Goal: Transaction & Acquisition: Register for event/course

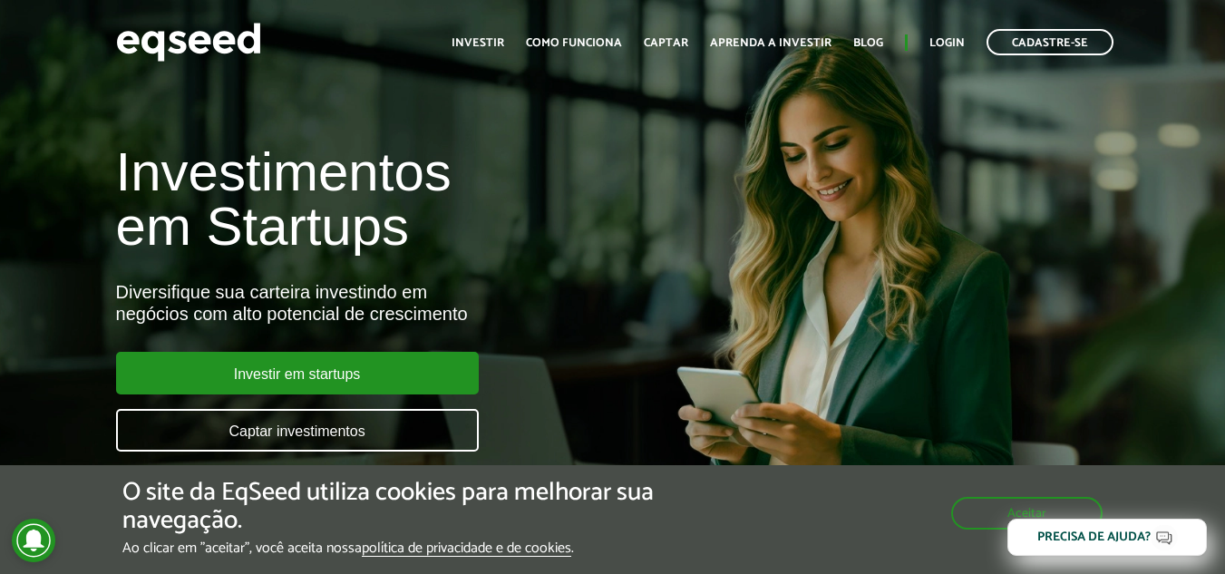
scroll to position [117, 0]
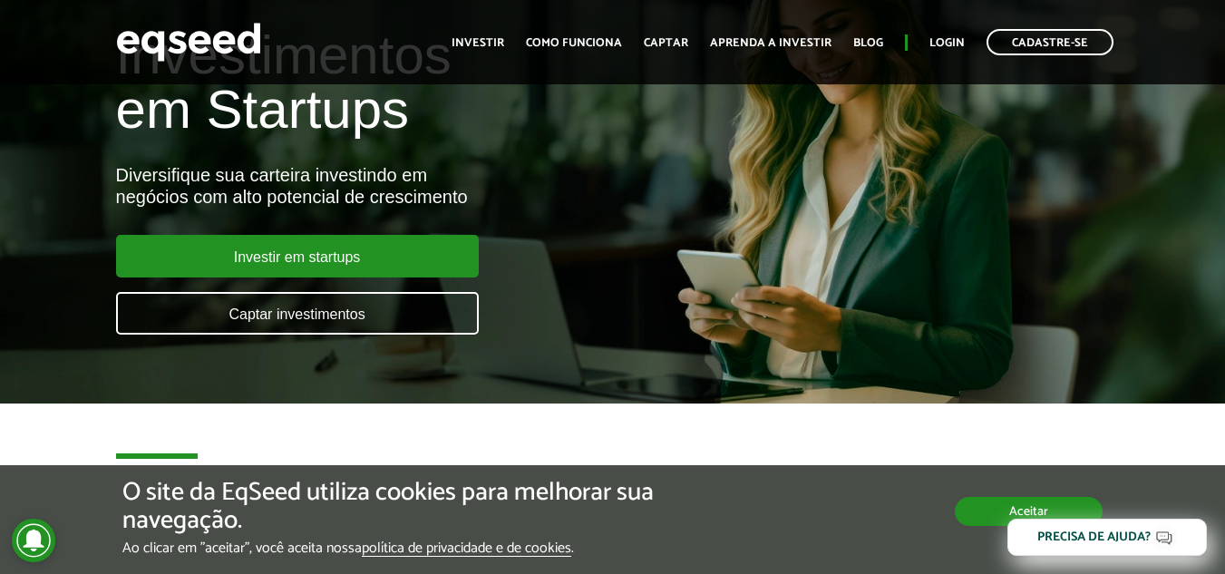
click at [988, 511] on button "Aceitar" at bounding box center [1029, 511] width 148 height 29
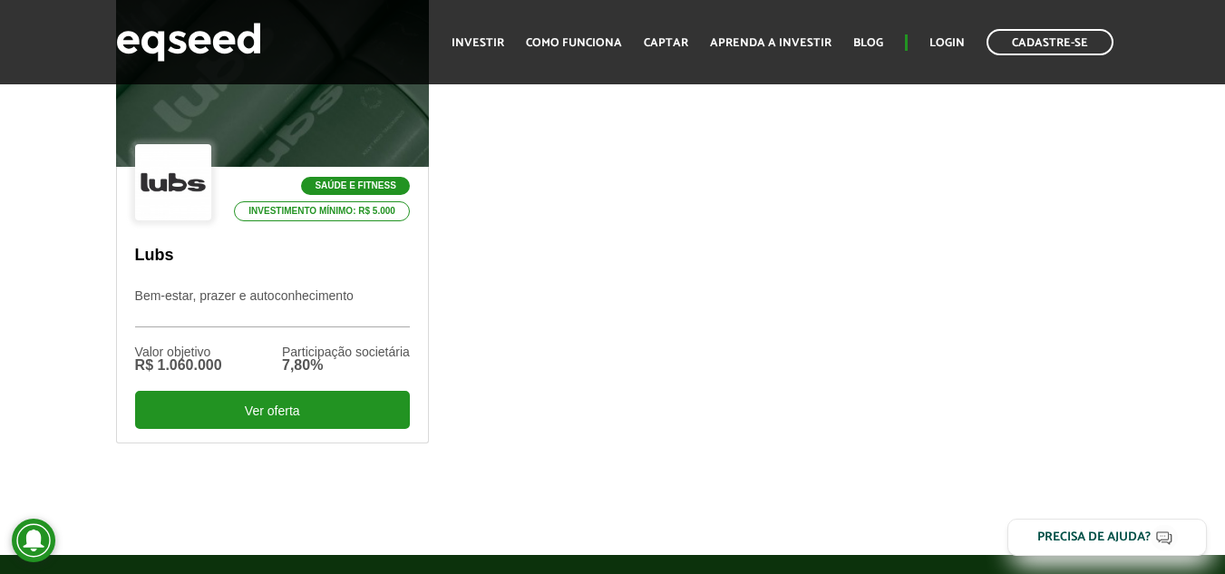
scroll to position [692, 0]
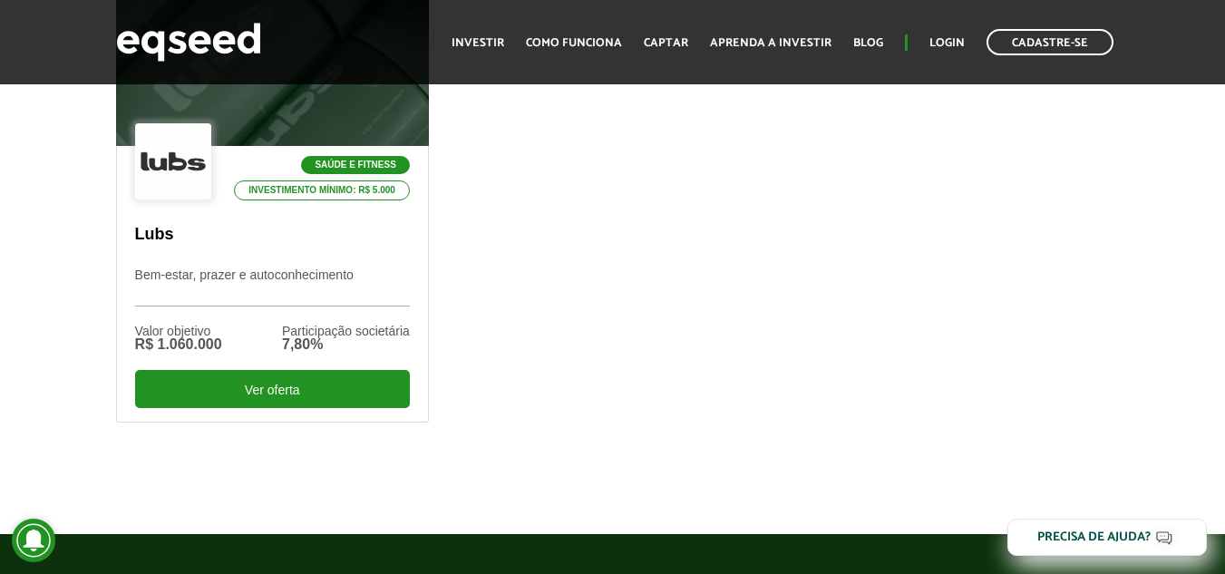
drag, startPoint x: 1234, startPoint y: 54, endPoint x: 1238, endPoint y: 103, distance: 49.1
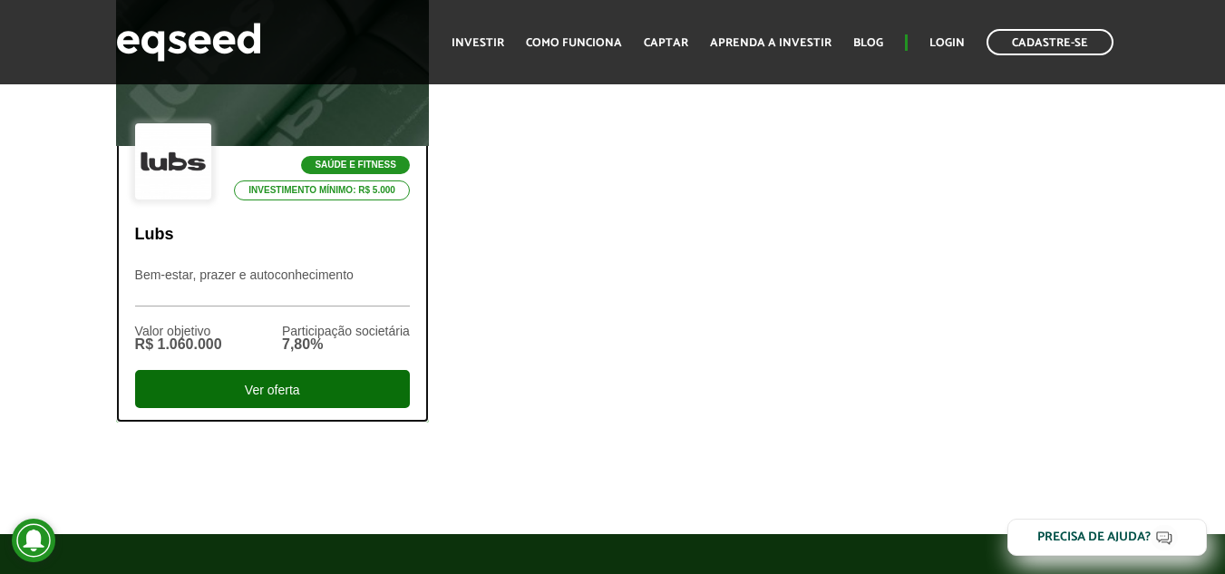
click at [294, 399] on div "Ver oferta" at bounding box center [272, 389] width 275 height 38
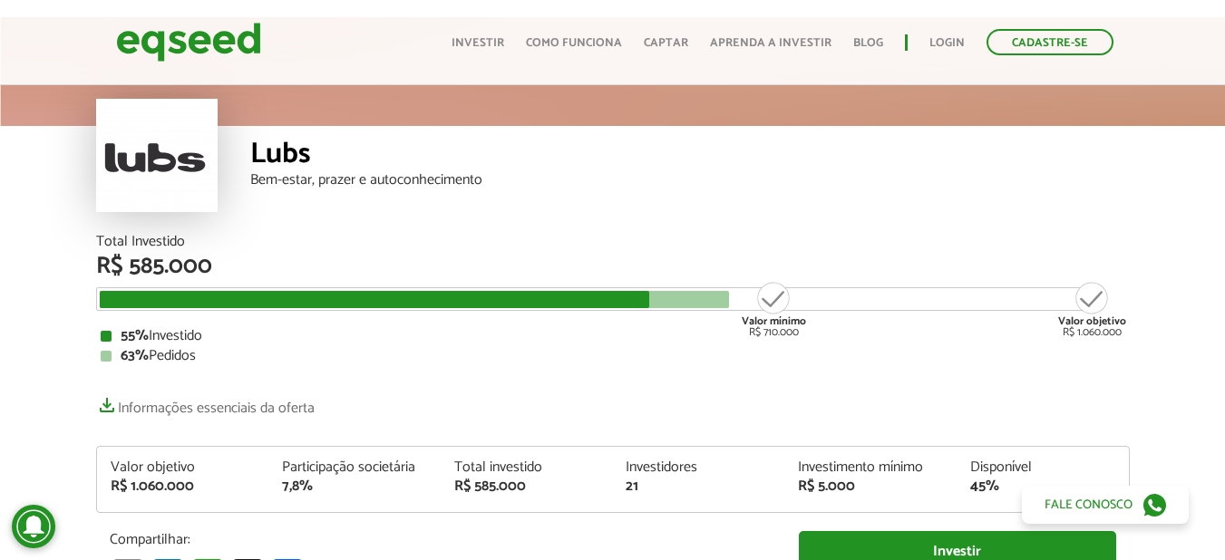
scroll to position [225, 0]
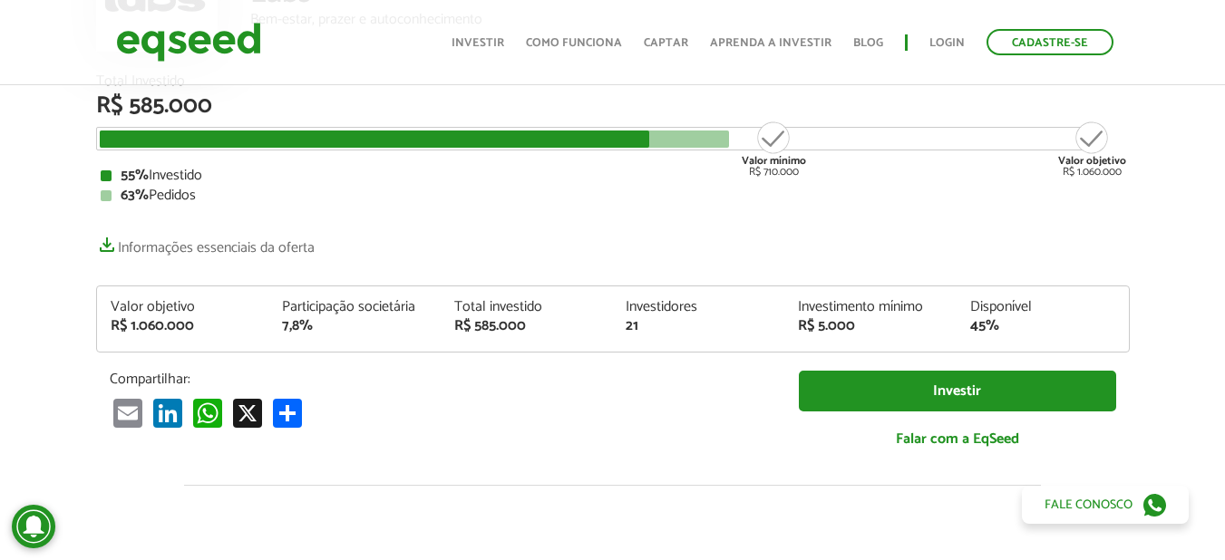
click at [1224, 58] on html "Cadastre-se Toggle navigation Toggle navigation Início" at bounding box center [612, 55] width 1225 height 560
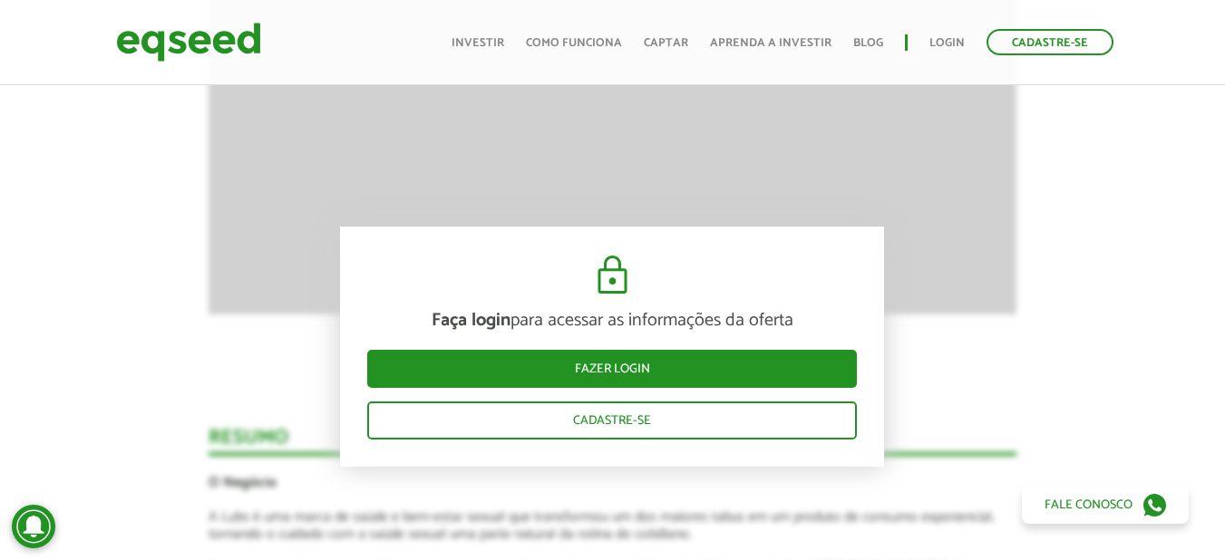
scroll to position [0, 0]
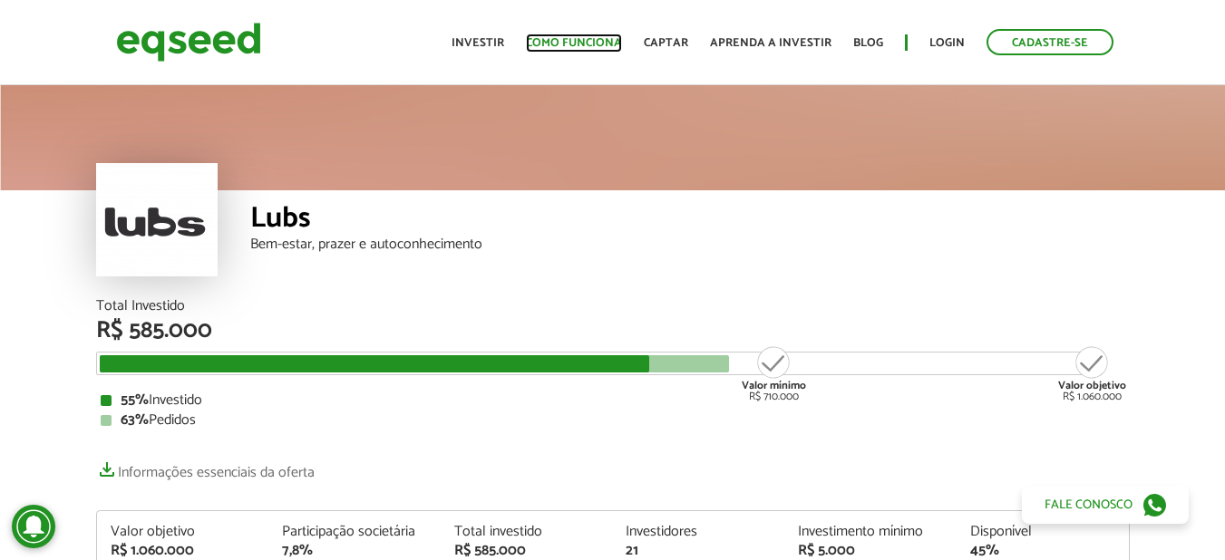
click at [566, 49] on link "Como funciona" at bounding box center [574, 43] width 96 height 12
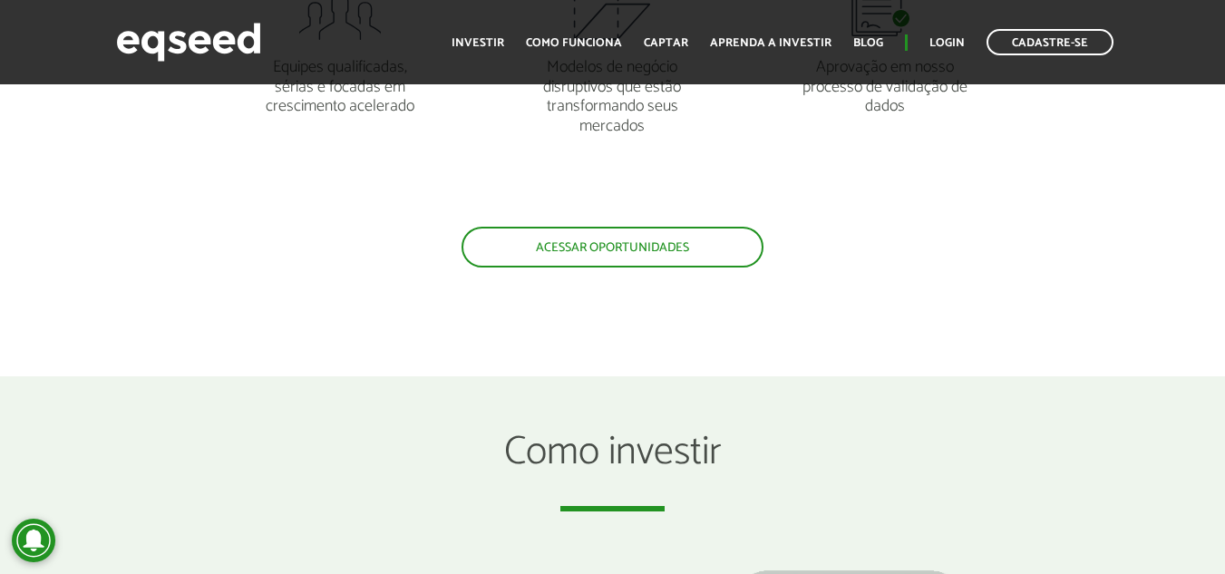
scroll to position [1887, 0]
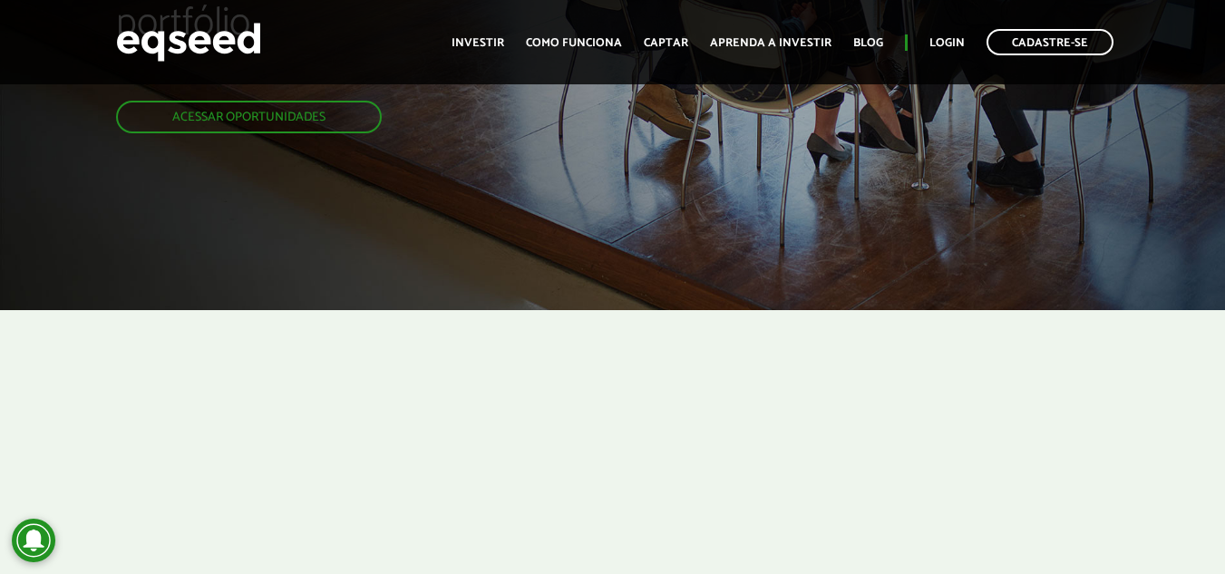
scroll to position [152, 0]
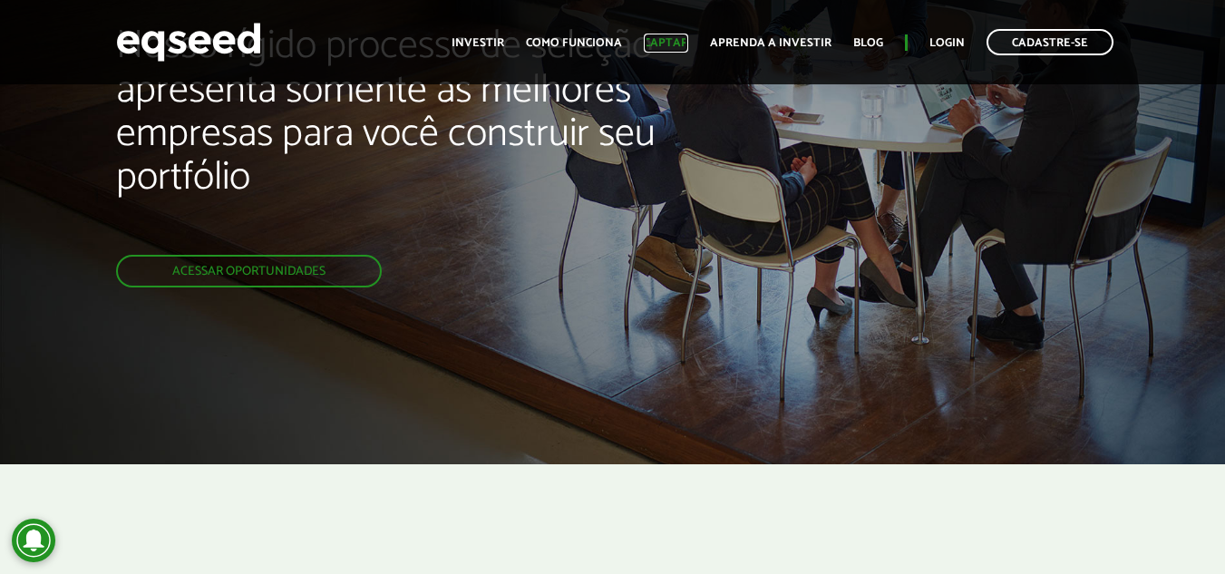
click at [679, 43] on link "Captar" at bounding box center [666, 43] width 44 height 12
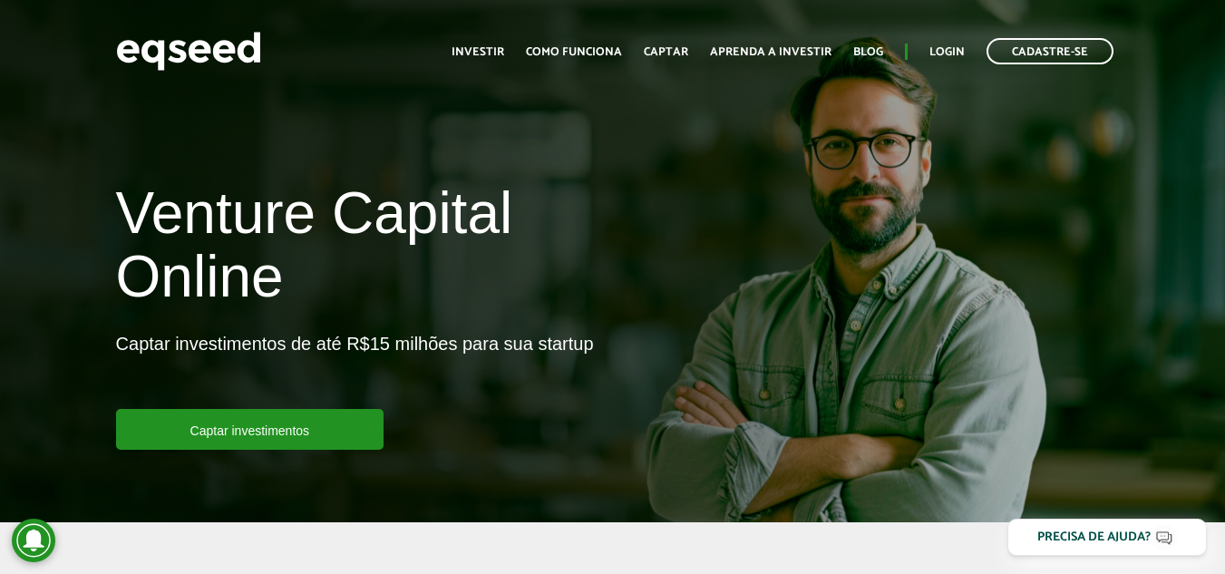
click at [1224, 0] on html "Cadastre-se Toggle navigation Toggle navigation Início Investir Captar" at bounding box center [612, 287] width 1225 height 574
click at [796, 56] on link "Aprenda a investir" at bounding box center [771, 52] width 122 height 12
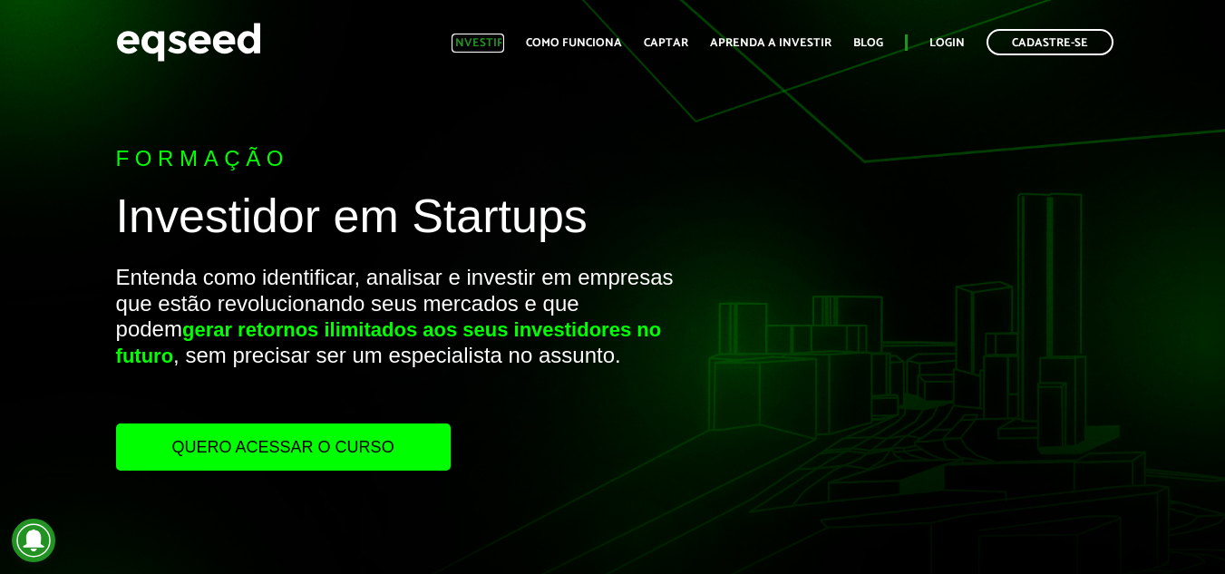
click at [494, 43] on link "Investir" at bounding box center [478, 43] width 53 height 12
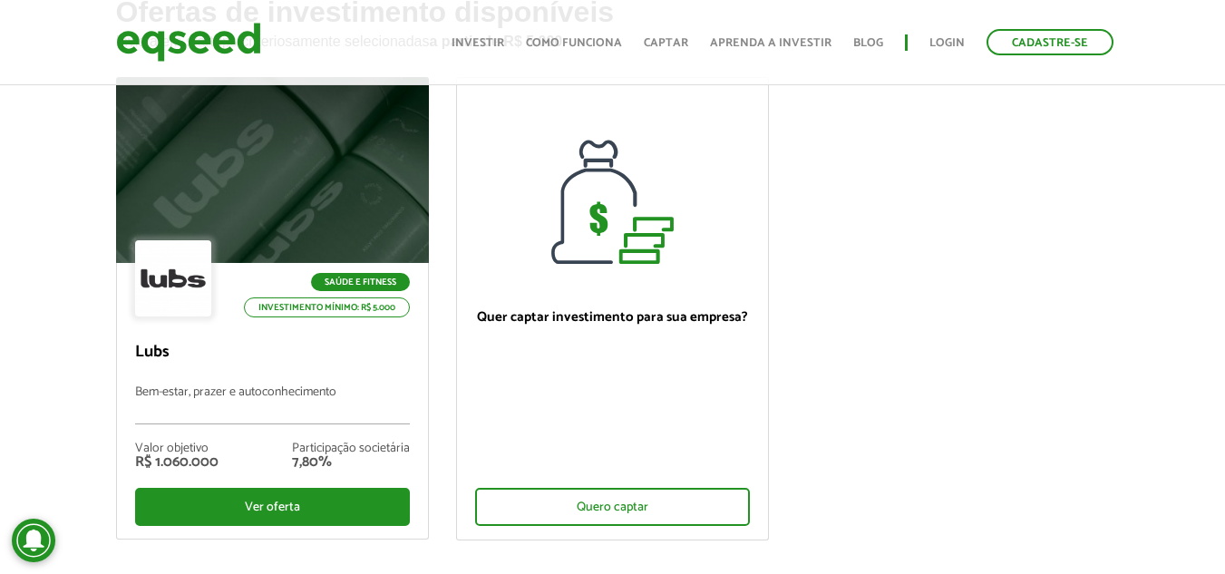
scroll to position [14, 0]
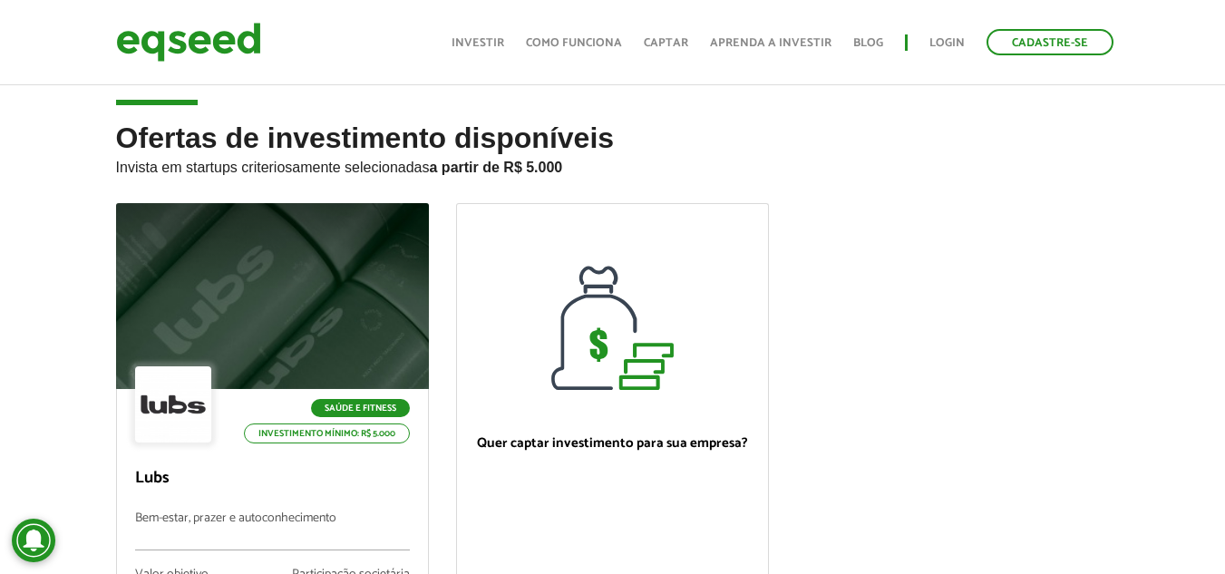
drag, startPoint x: 1238, startPoint y: 104, endPoint x: 715, endPoint y: 156, distance: 524.9
click at [1224, 108] on html "Cadastre-se Toggle navigation Toggle navigation Início Investir Captar" at bounding box center [612, 273] width 1225 height 574
click at [201, 51] on img at bounding box center [188, 42] width 145 height 48
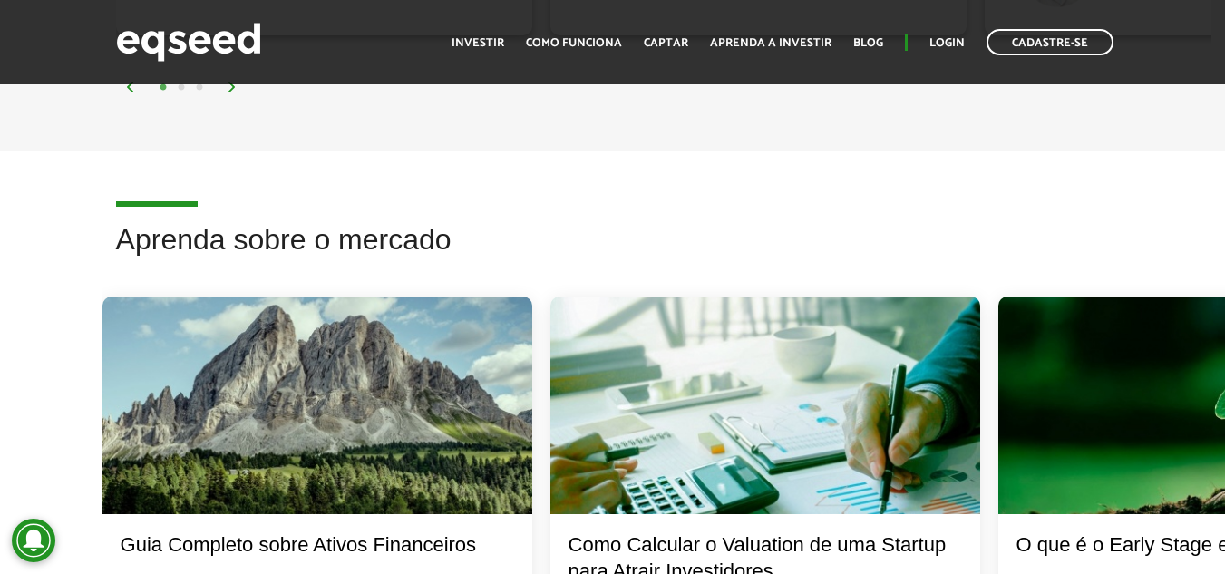
scroll to position [3420, 0]
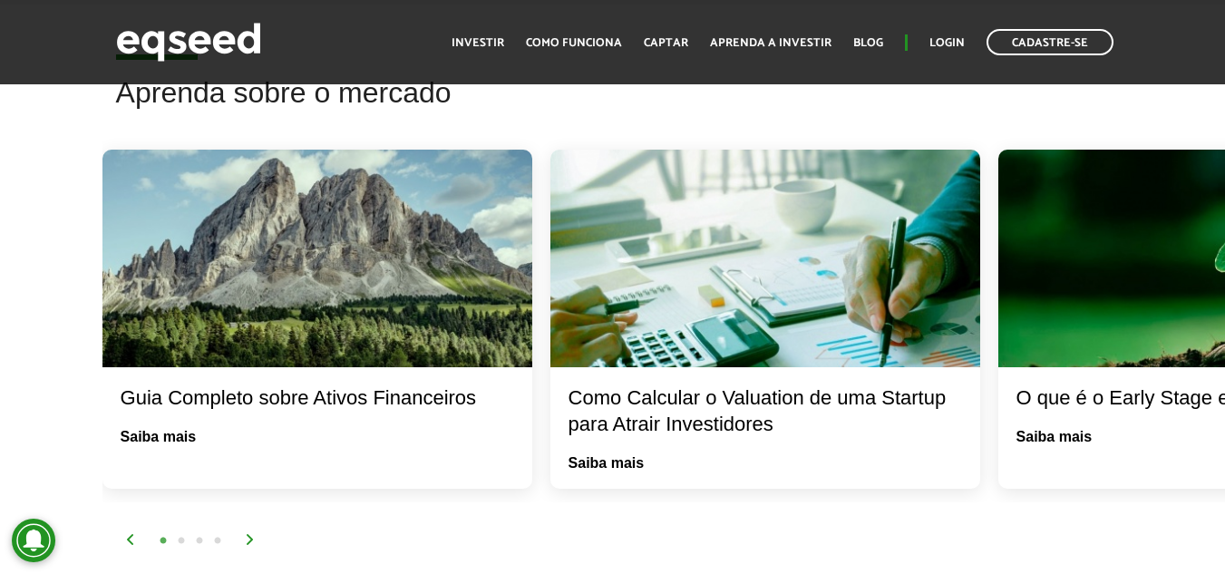
click at [249, 545] on img at bounding box center [250, 539] width 11 height 11
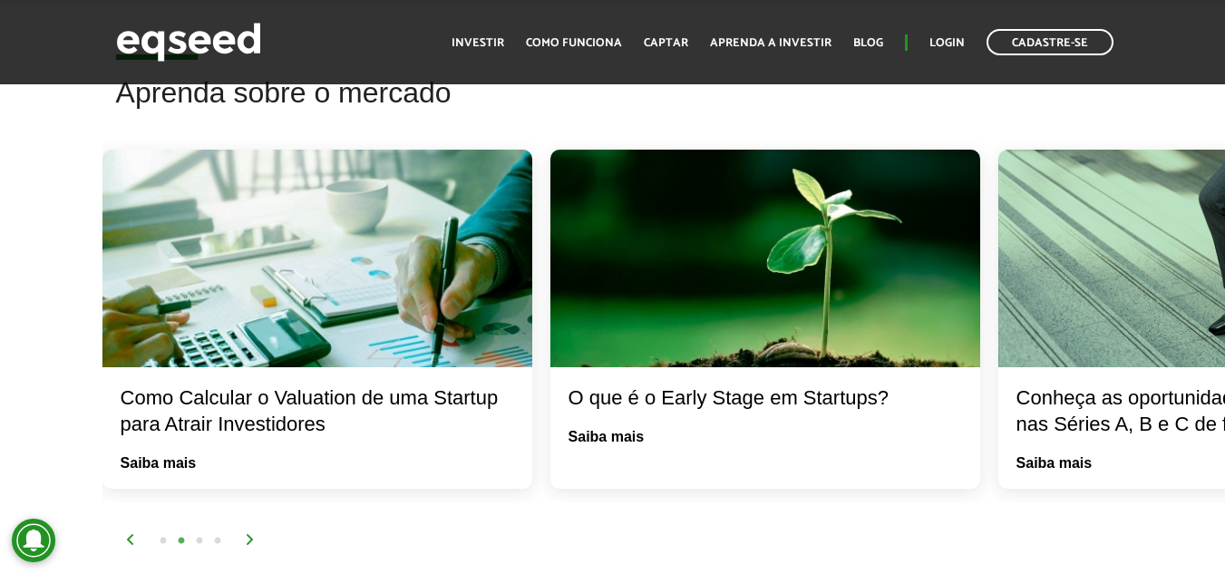
click at [249, 545] on img at bounding box center [250, 539] width 11 height 11
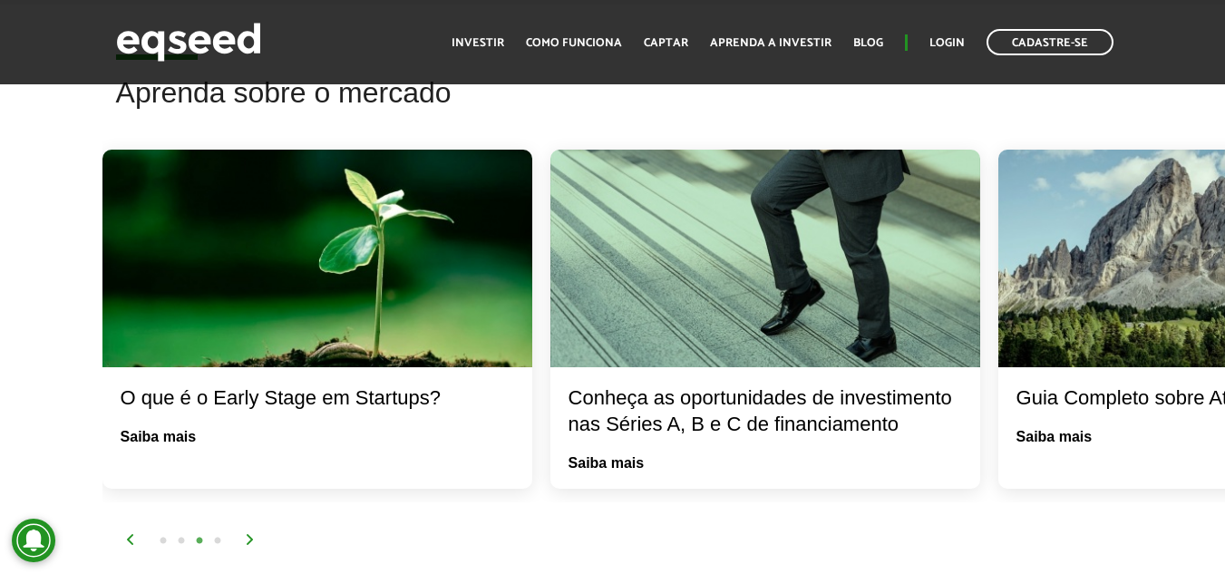
click at [249, 545] on img at bounding box center [250, 539] width 11 height 11
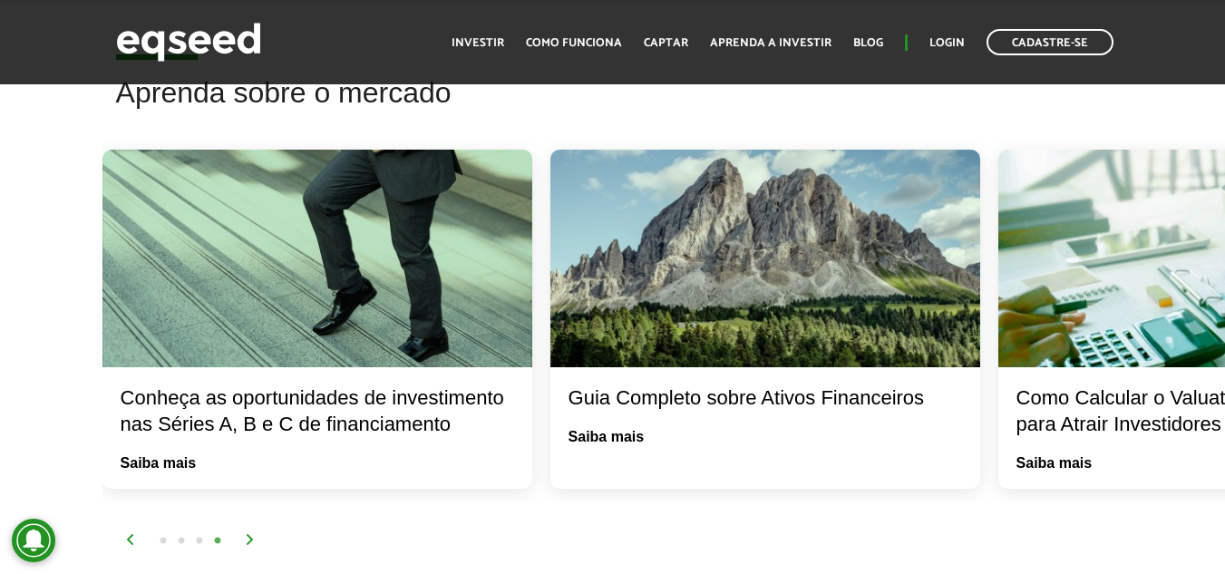
click at [249, 545] on img at bounding box center [250, 539] width 11 height 11
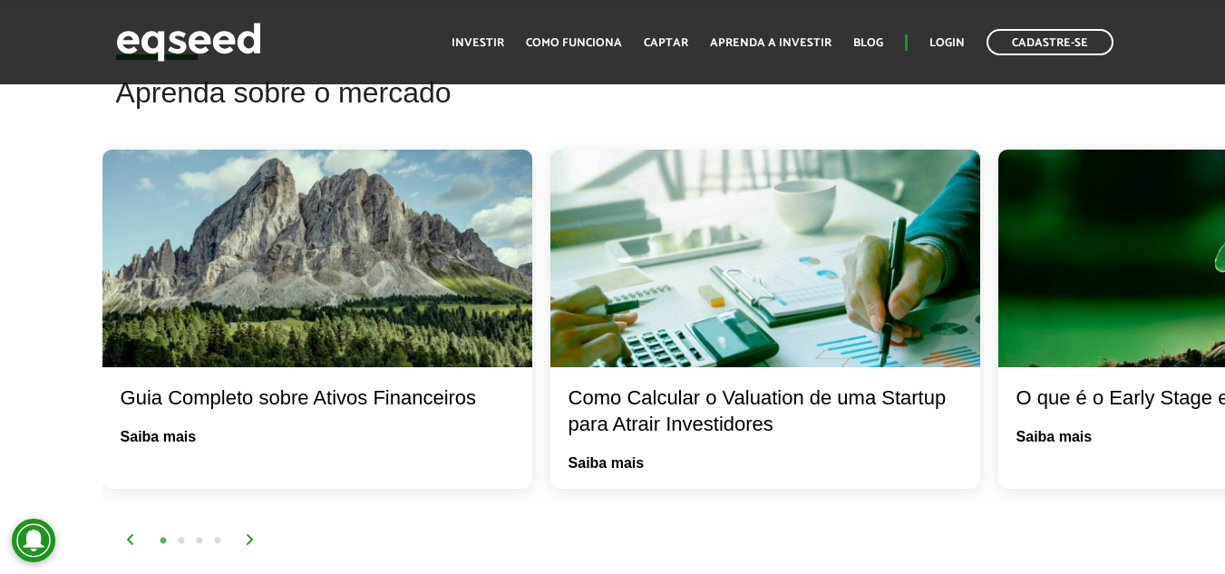
click at [249, 545] on img at bounding box center [250, 539] width 11 height 11
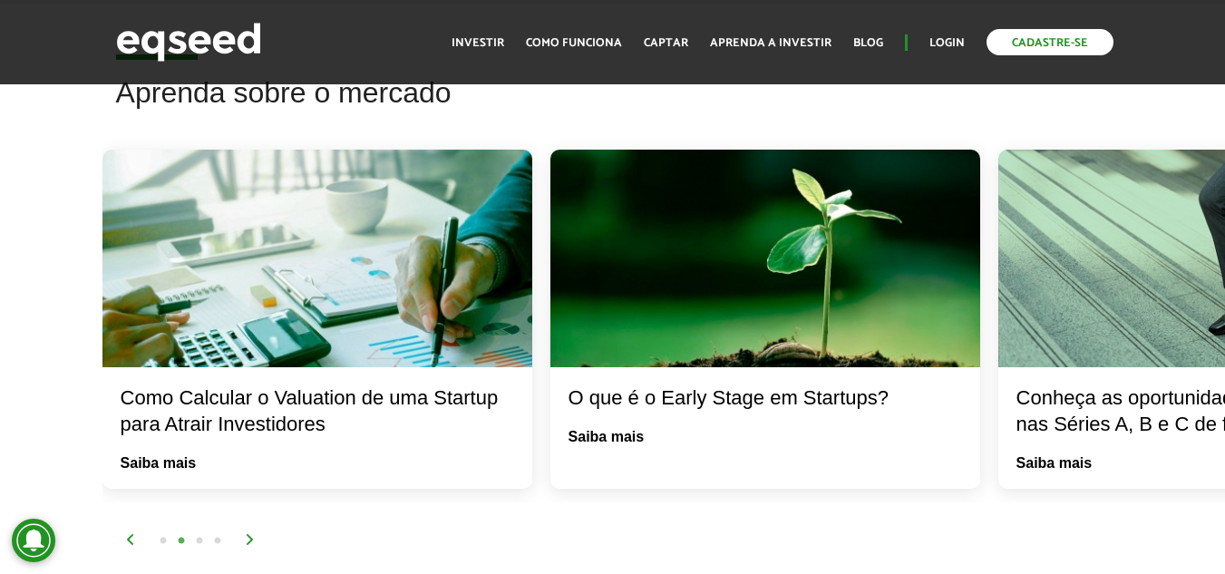
click at [1069, 47] on link "Cadastre-se" at bounding box center [1050, 42] width 127 height 26
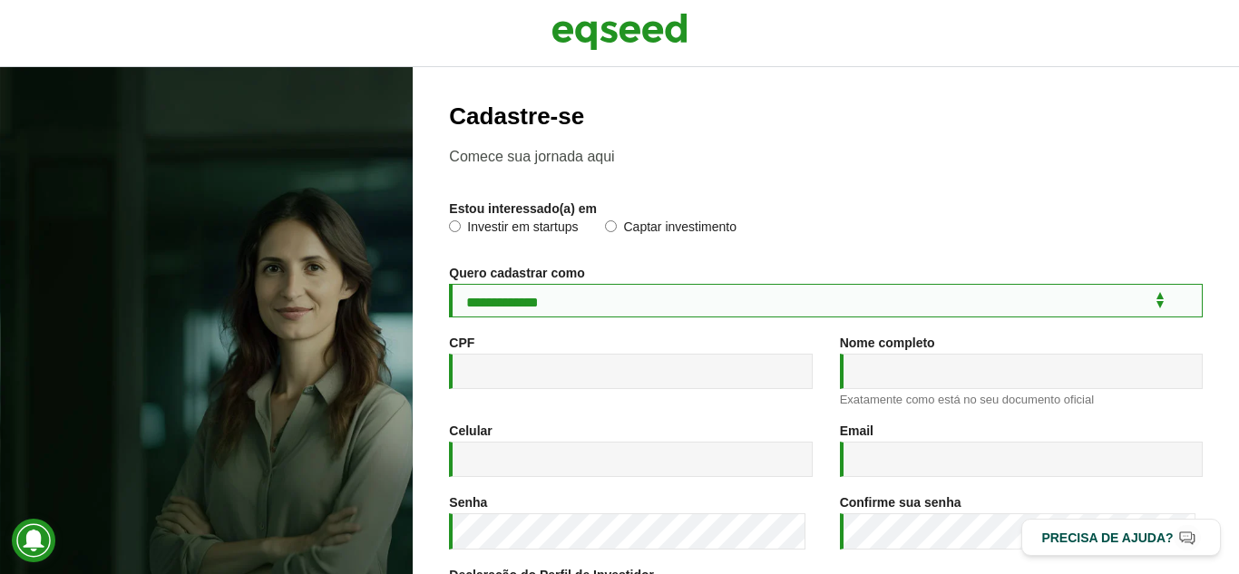
click at [1145, 303] on select "**********" at bounding box center [826, 301] width 754 height 34
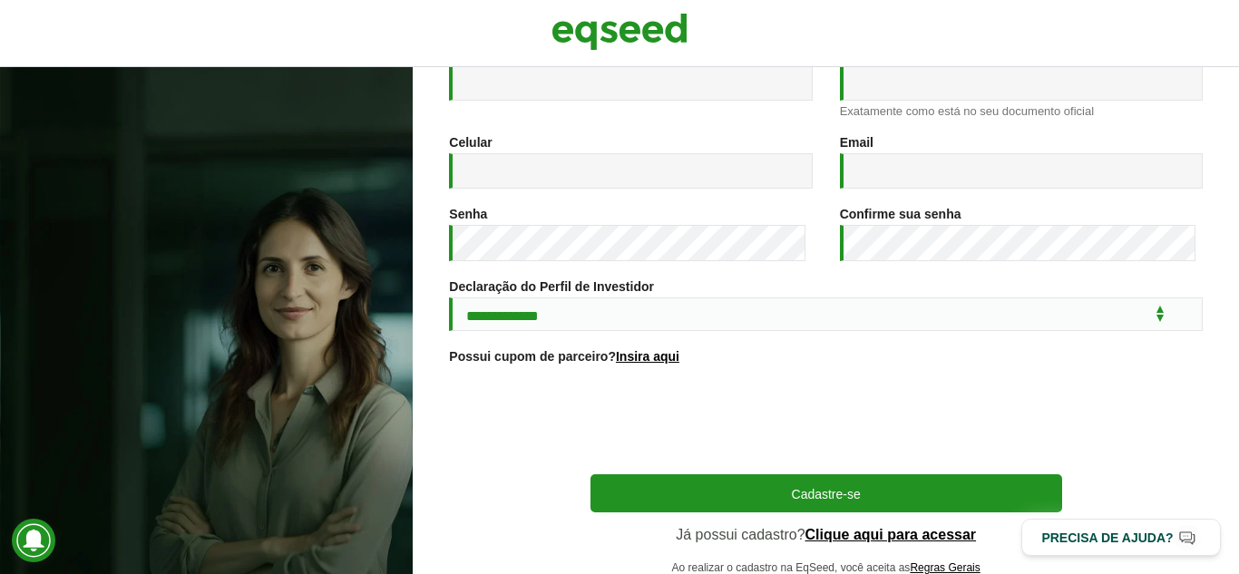
scroll to position [258, 0]
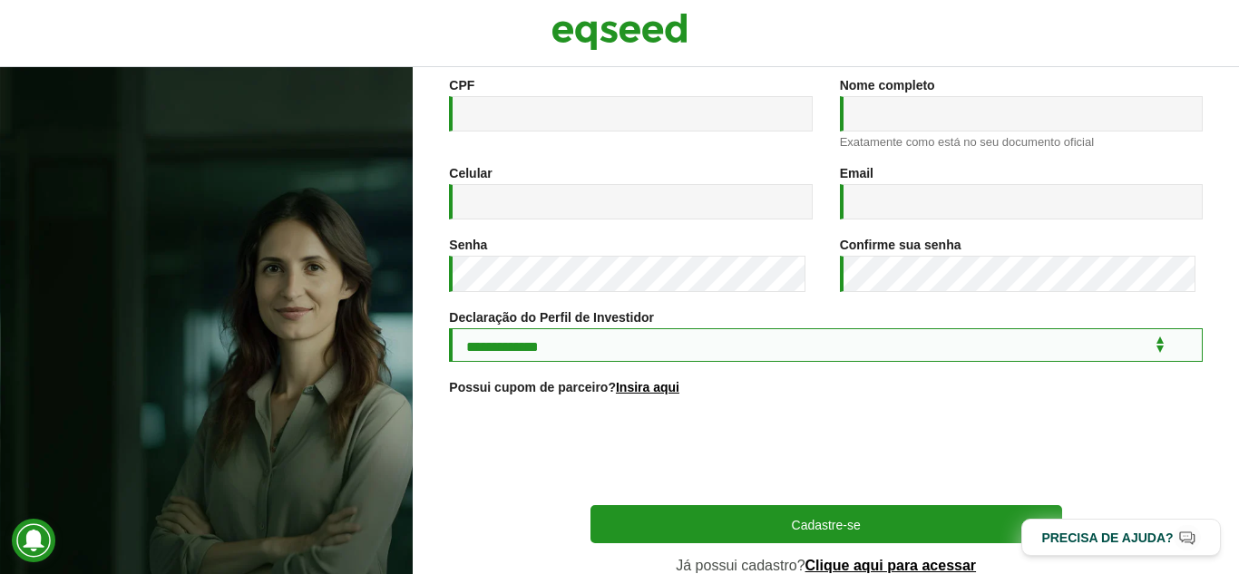
click at [805, 346] on select "**********" at bounding box center [826, 345] width 754 height 34
